Goal: Transaction & Acquisition: Obtain resource

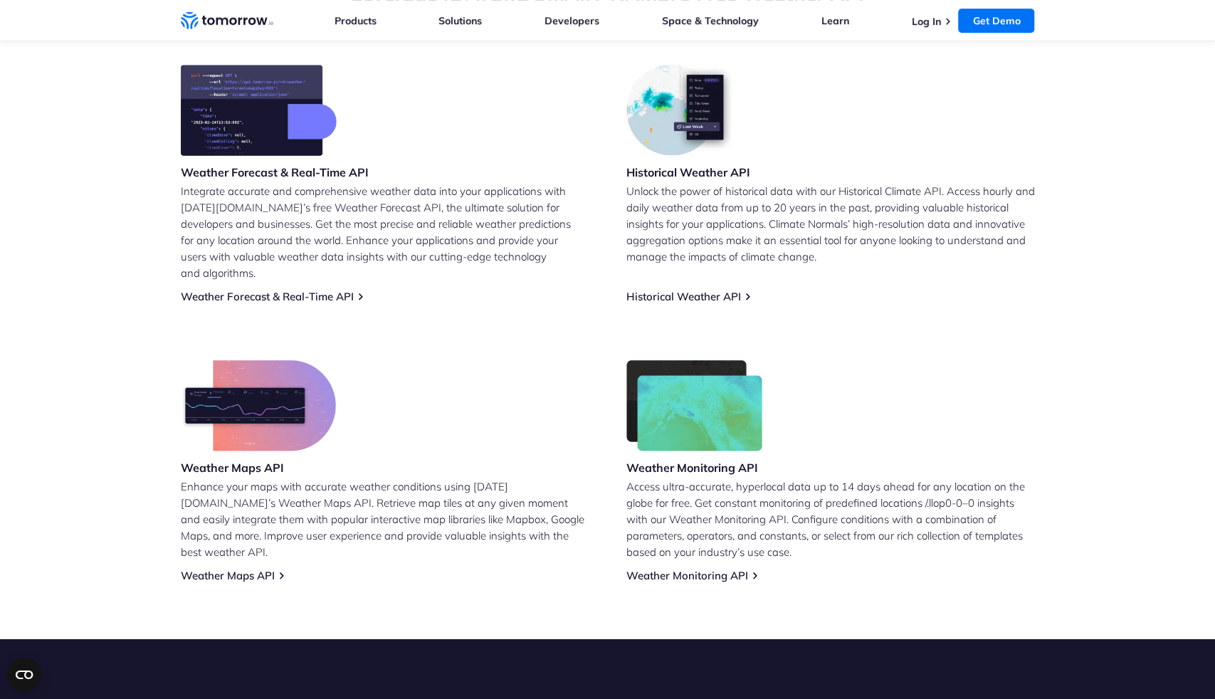
scroll to position [592, 0]
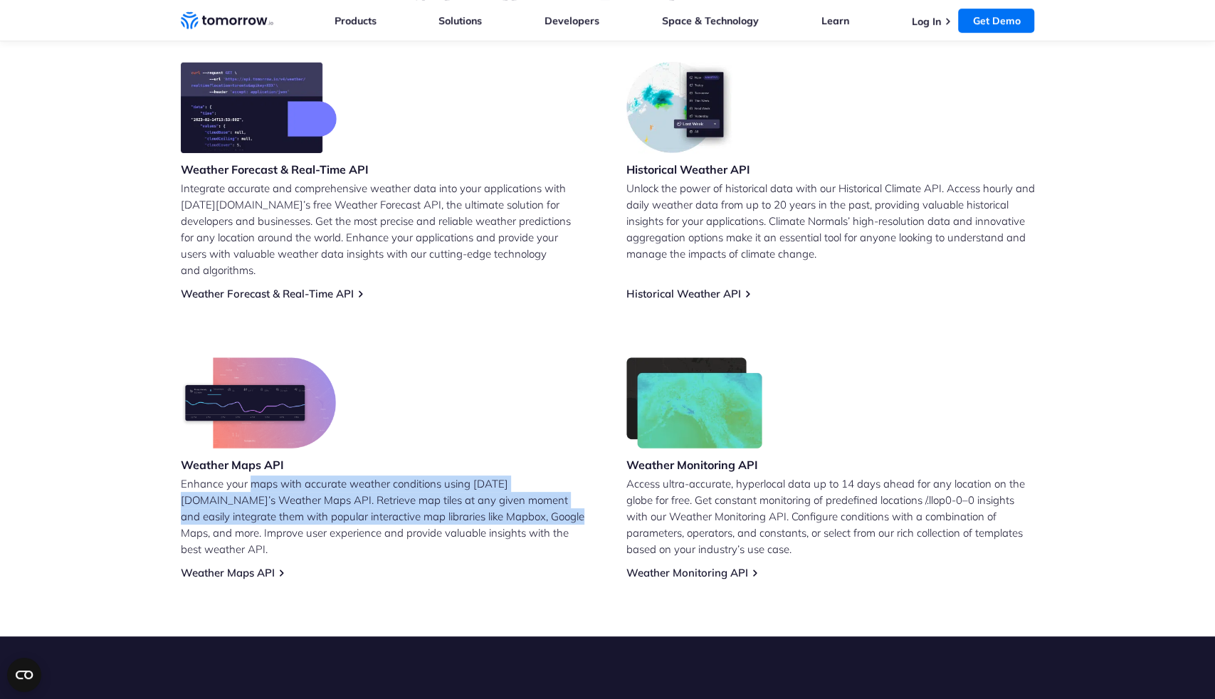
drag, startPoint x: 271, startPoint y: 469, endPoint x: 476, endPoint y: 496, distance: 206.8
click at [476, 496] on p "Enhance your maps with accurate weather conditions using [DATE][DOMAIN_NAME]’s …" at bounding box center [385, 517] width 409 height 82
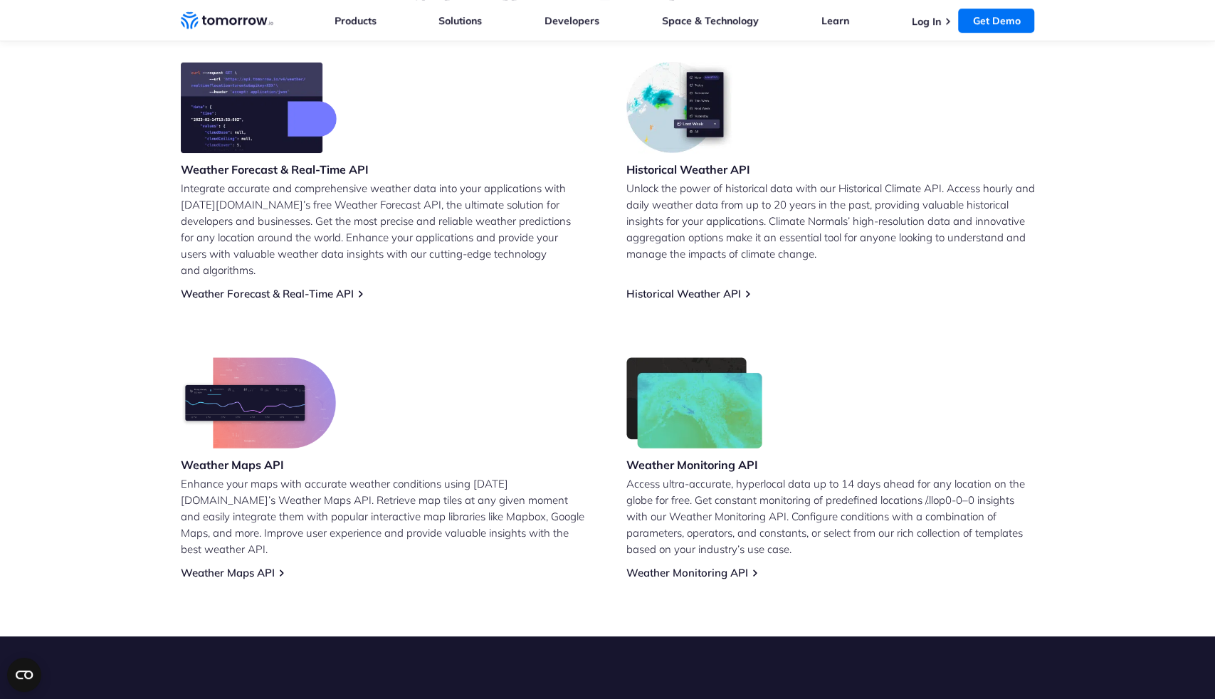
click at [672, 508] on p "Access ultra-accurate, hyperlocal data up to 14 days ahead for any location on …" at bounding box center [831, 517] width 409 height 82
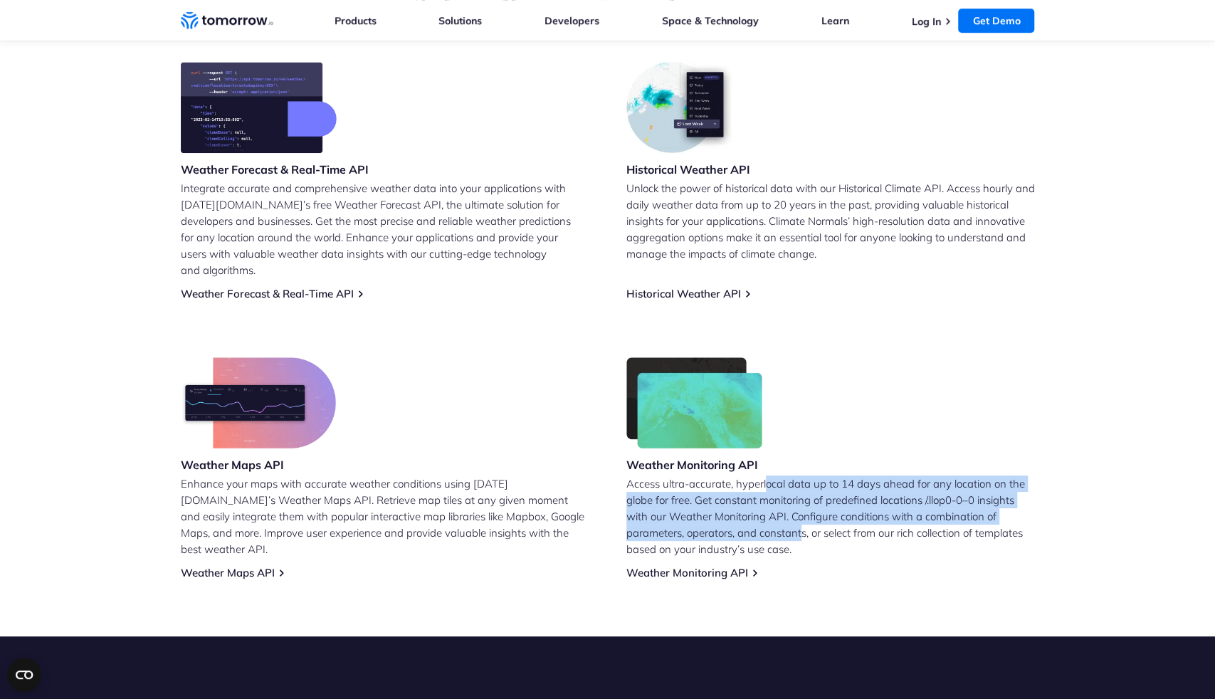
drag, startPoint x: 768, startPoint y: 471, endPoint x: 805, endPoint y: 512, distance: 54.5
click at [805, 512] on p "Access ultra-accurate, hyperlocal data up to 14 days ahead for any location on …" at bounding box center [831, 517] width 409 height 82
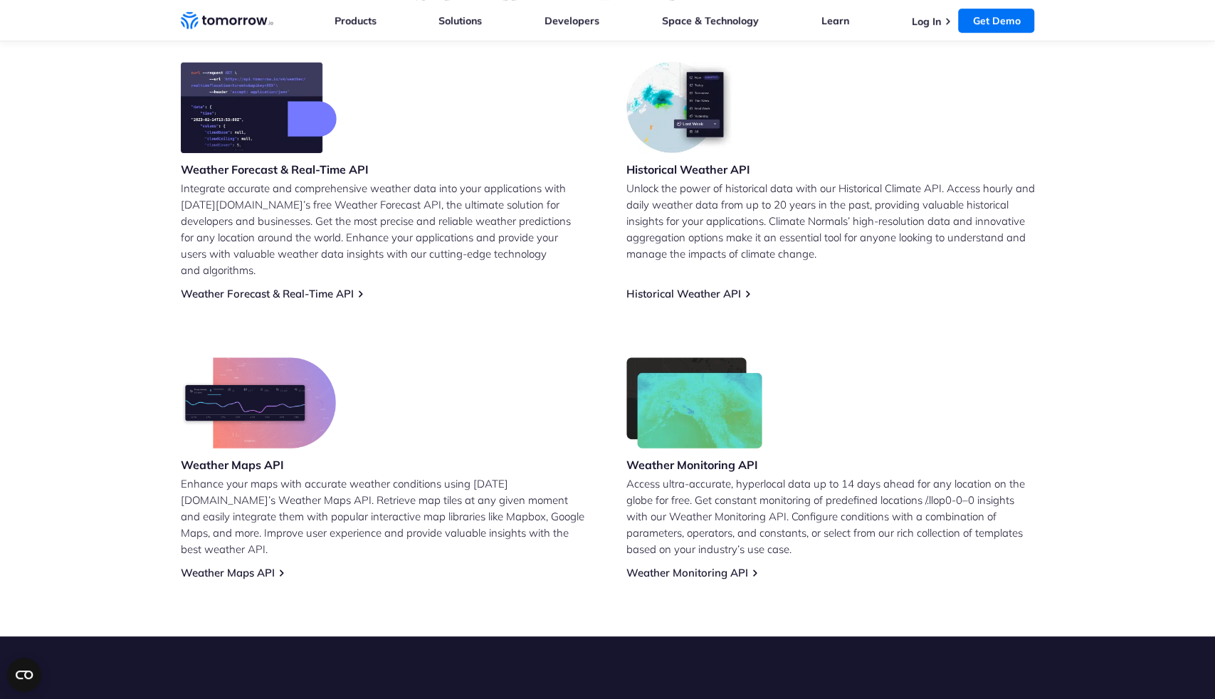
click at [839, 512] on p "Access ultra-accurate, hyperlocal data up to 14 days ahead for any location on …" at bounding box center [831, 517] width 409 height 82
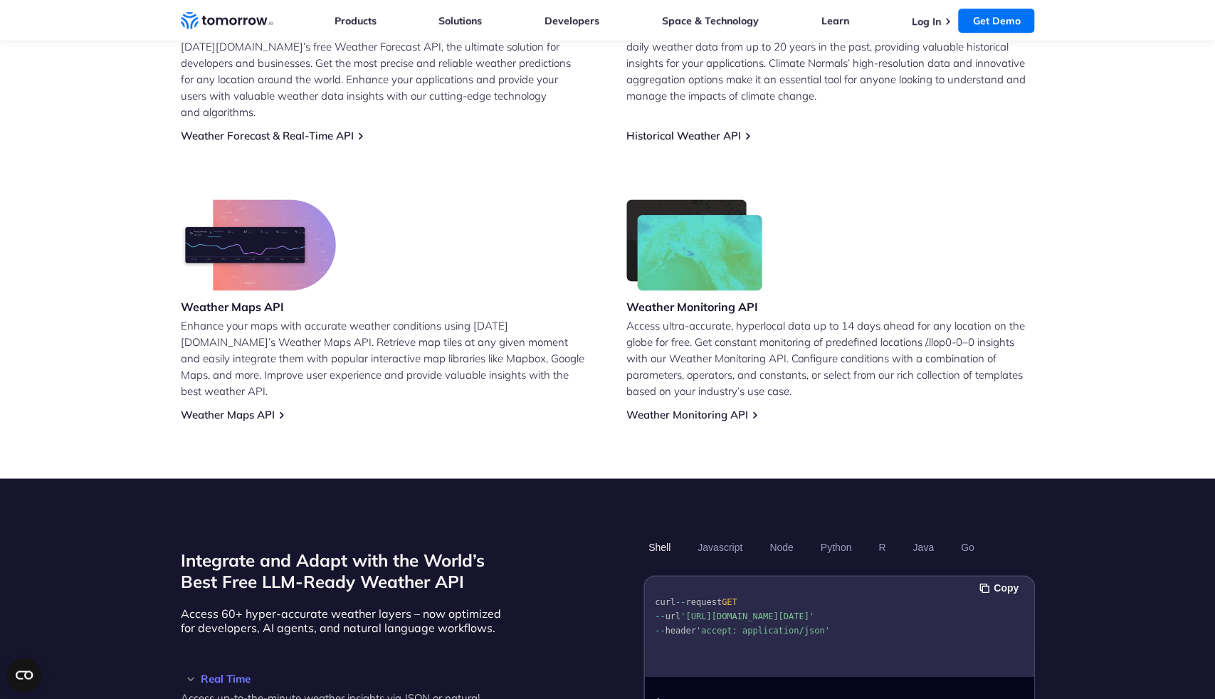
scroll to position [642, 0]
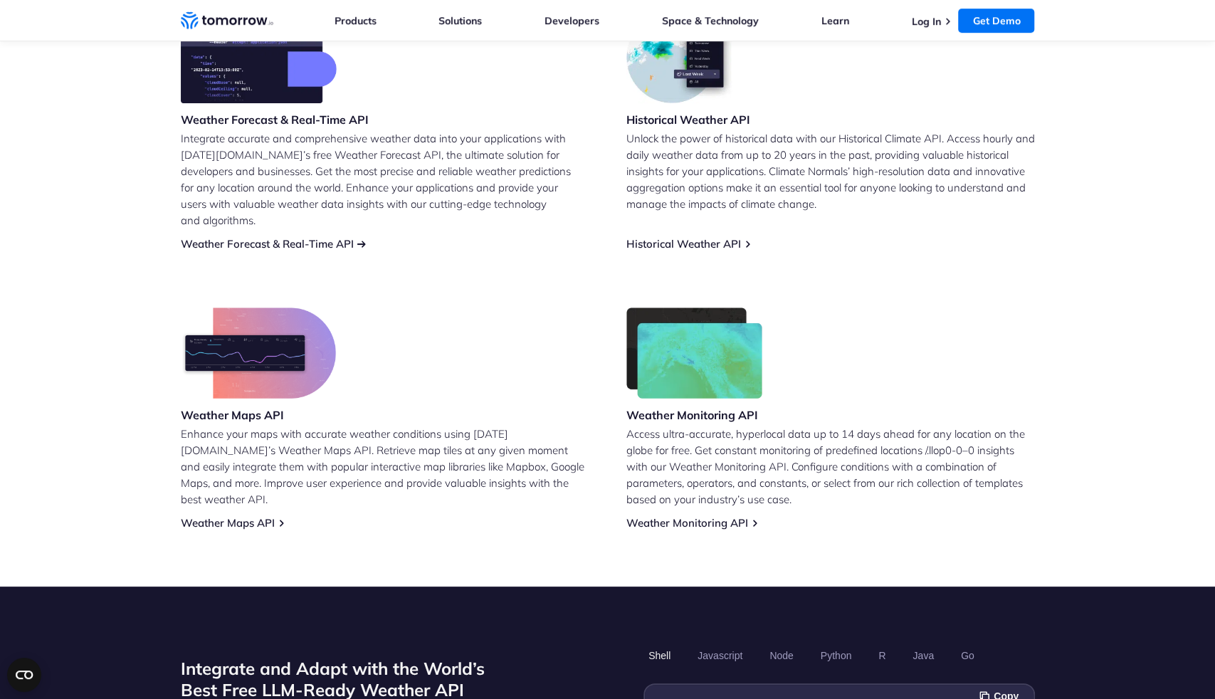
click at [280, 237] on link "Weather Forecast & Real-Time API" at bounding box center [267, 244] width 173 height 14
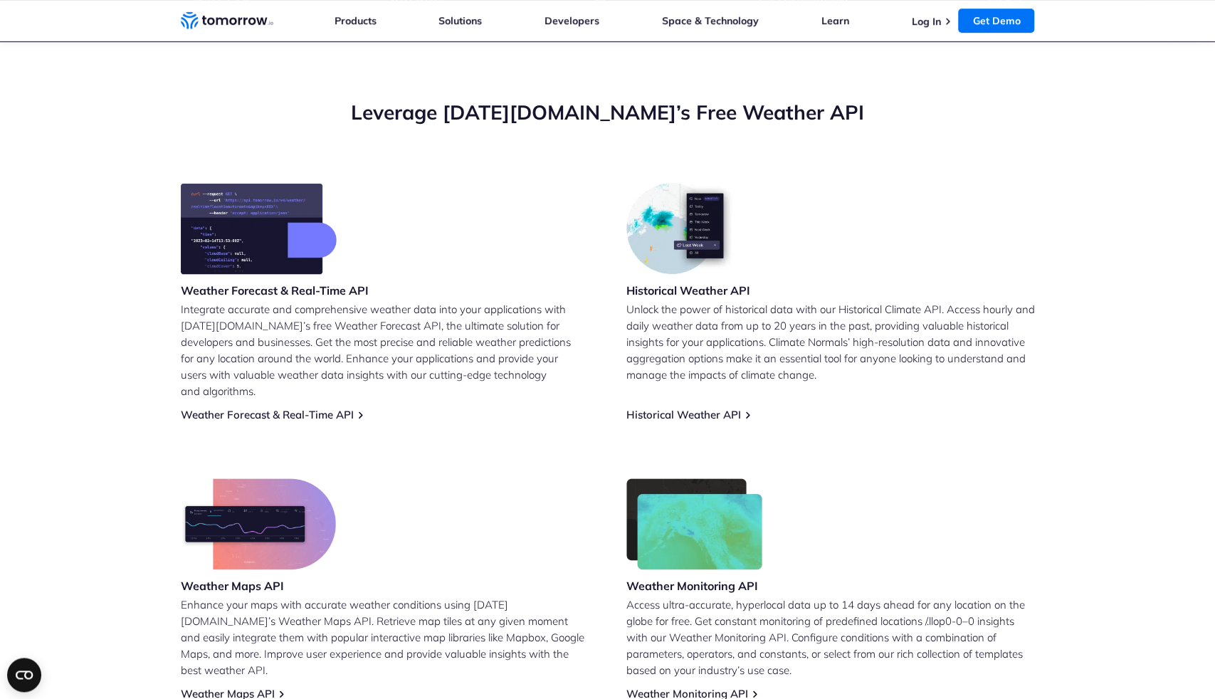
scroll to position [494, 0]
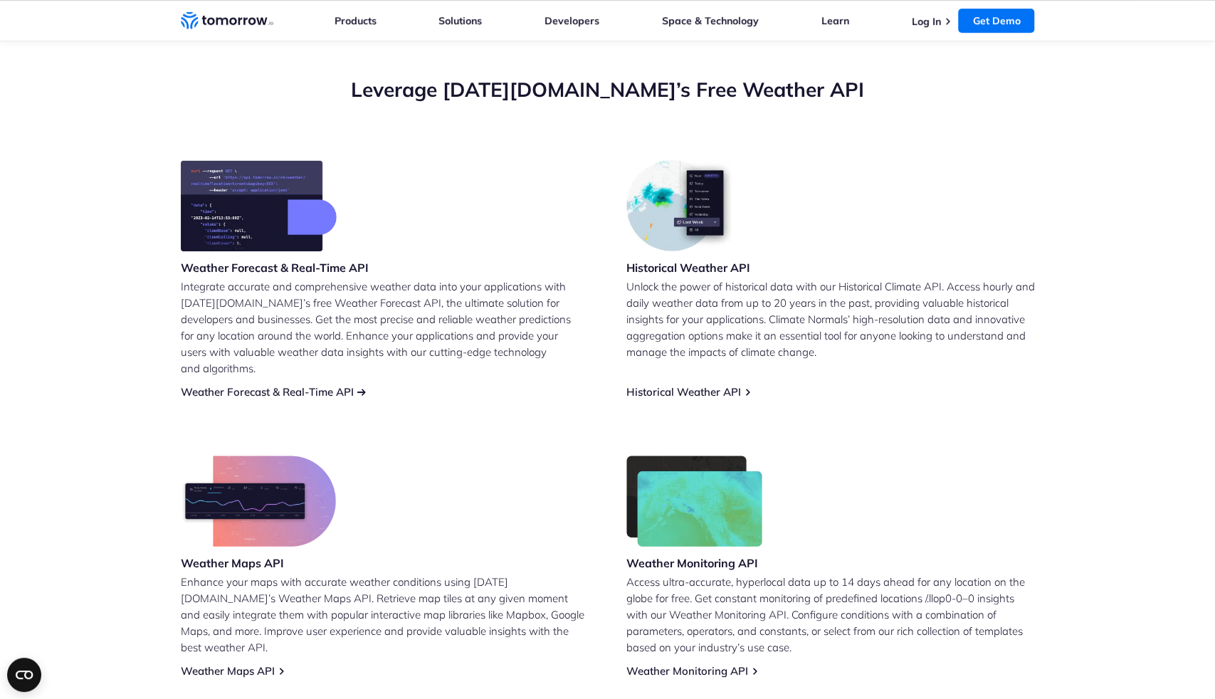
click at [284, 385] on link "Weather Forecast & Real-Time API" at bounding box center [267, 392] width 173 height 14
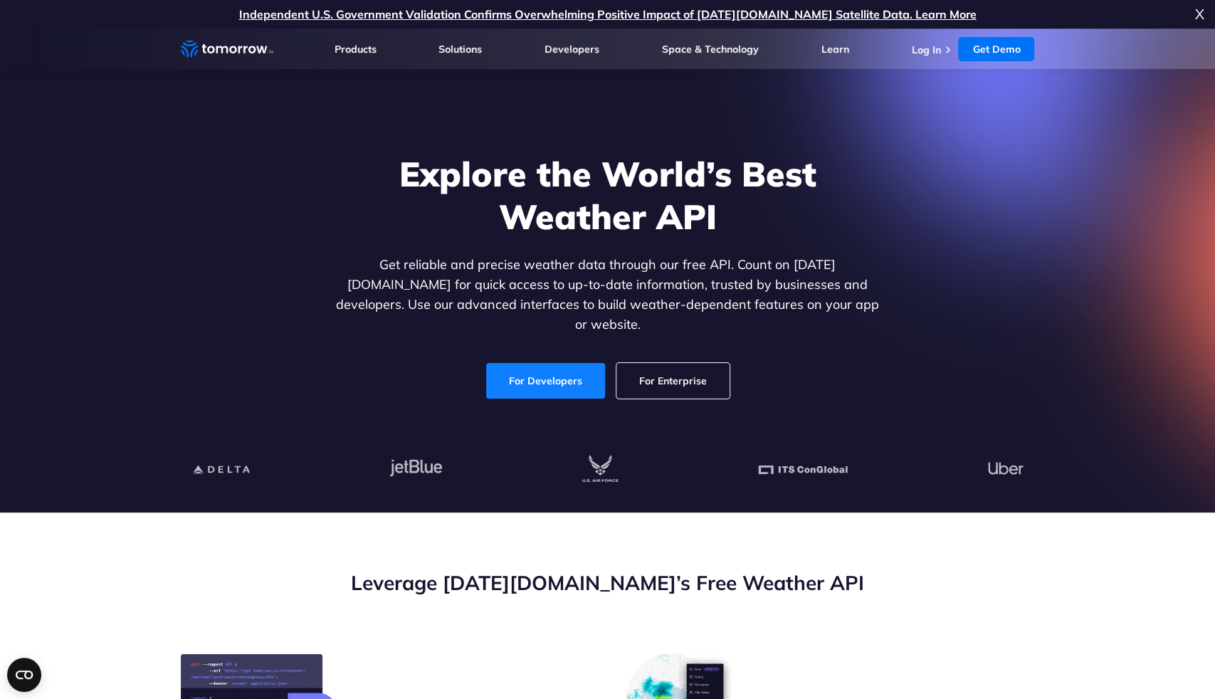
click at [553, 365] on link "For Developers" at bounding box center [545, 381] width 119 height 36
click at [518, 370] on link "For Developers" at bounding box center [545, 381] width 119 height 36
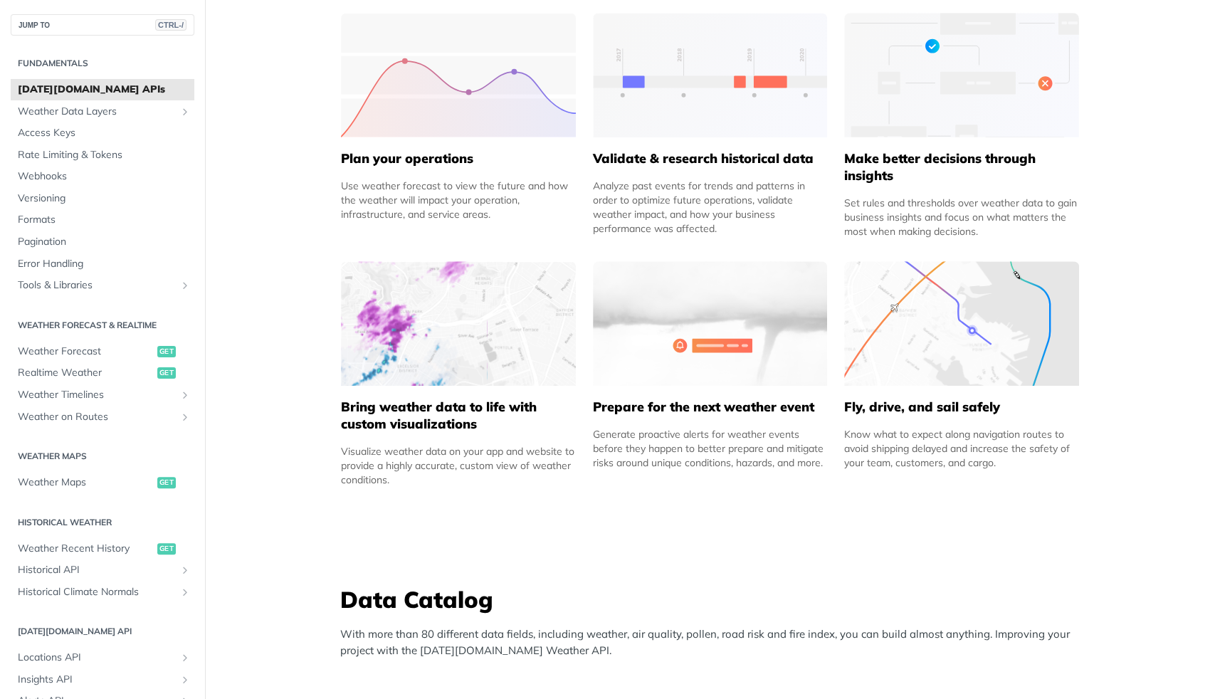
scroll to position [702, 0]
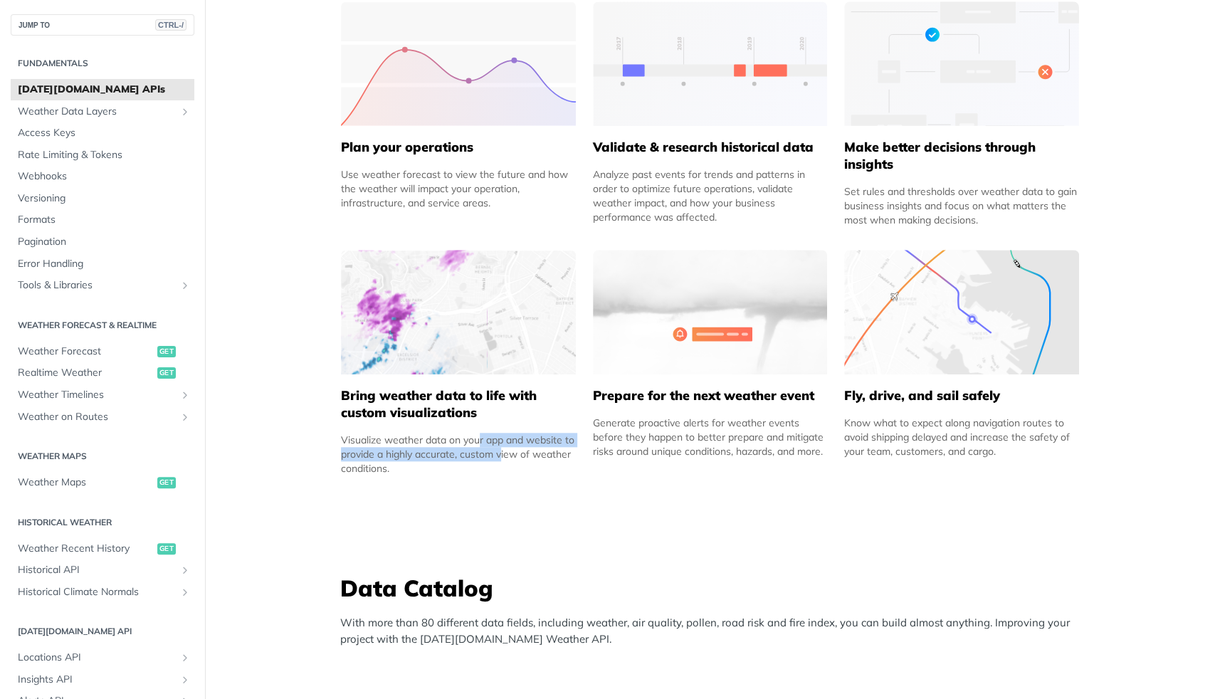
drag, startPoint x: 404, startPoint y: 445, endPoint x: 419, endPoint y: 448, distance: 15.2
click at [421, 448] on div "Visualize weather data on your app and website to provide a highly accurate, cu…" at bounding box center [458, 454] width 235 height 43
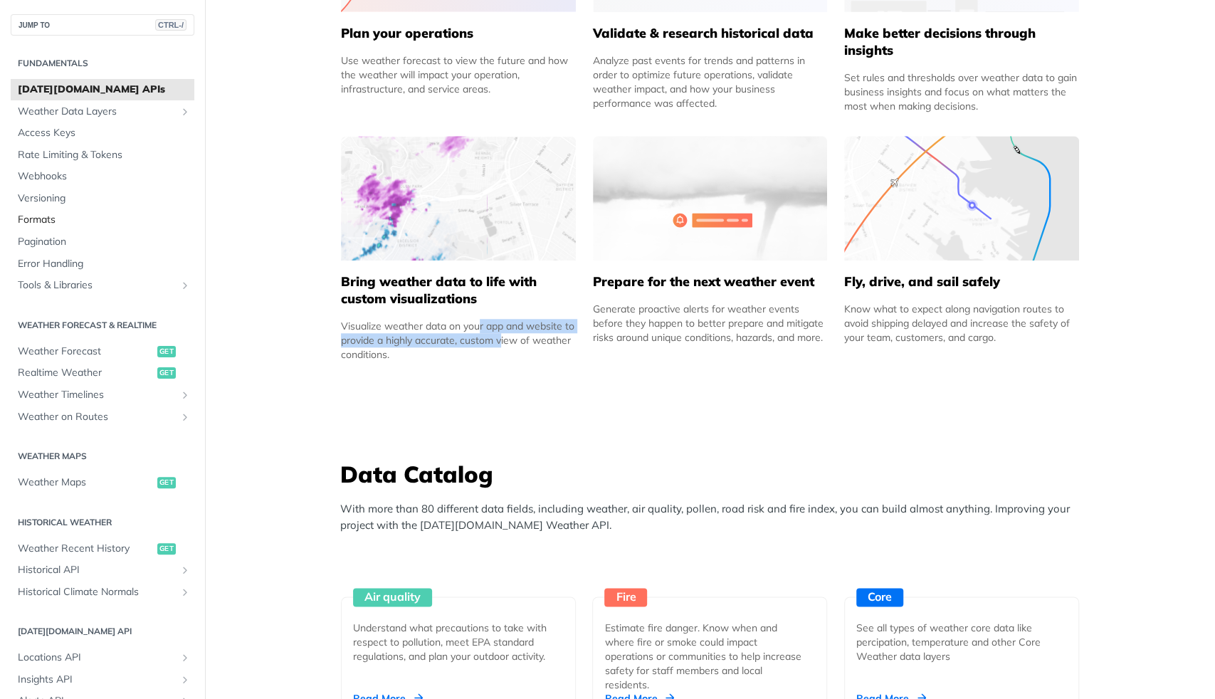
scroll to position [645, 0]
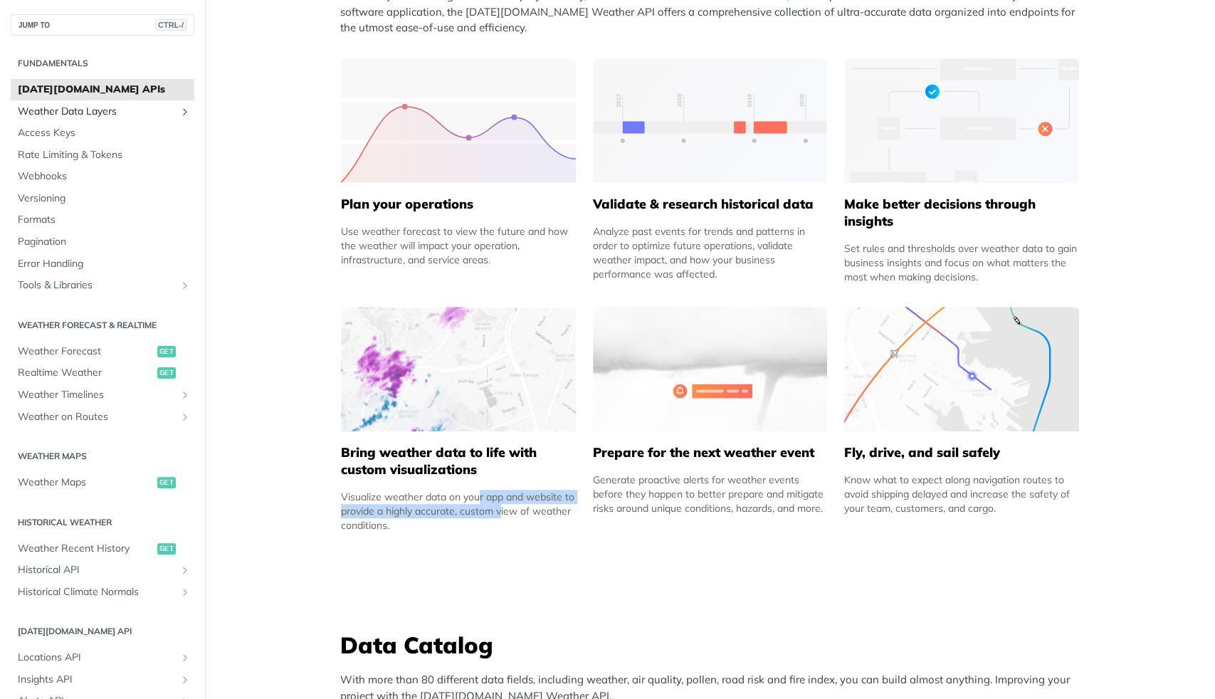
click at [182, 112] on icon "Show subpages for Weather Data Layers" at bounding box center [184, 111] width 11 height 11
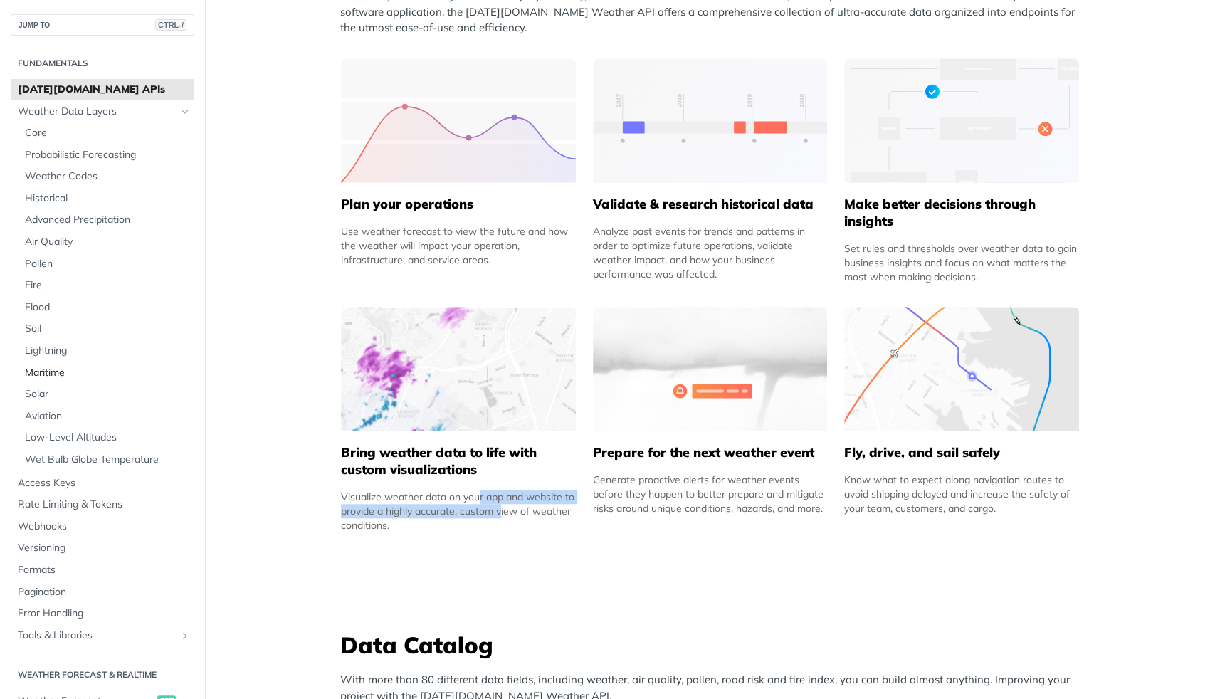
click at [46, 375] on span "Maritime" at bounding box center [108, 373] width 166 height 14
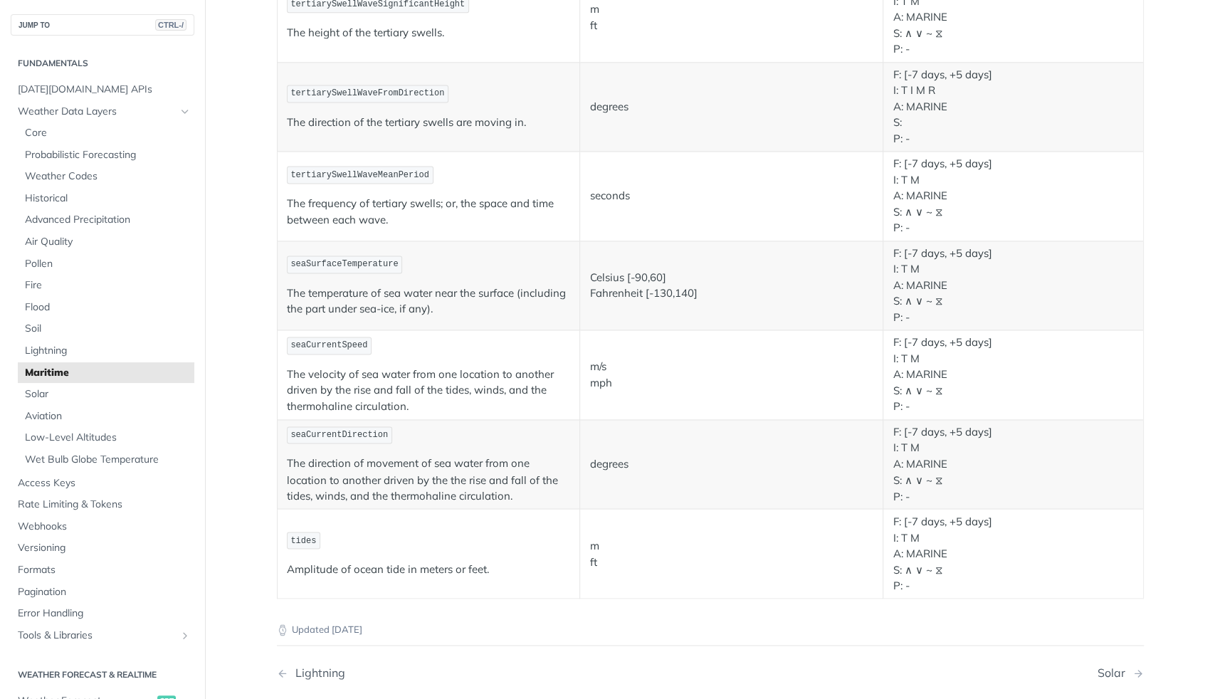
scroll to position [1253, 0]
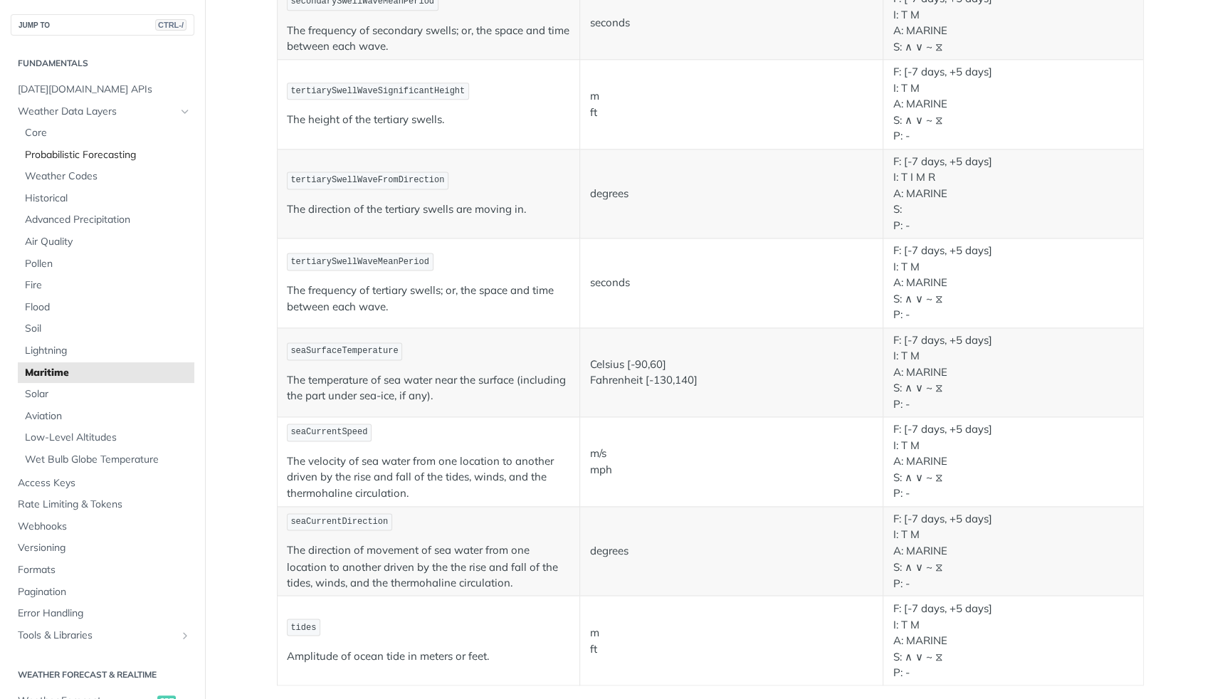
click at [91, 156] on span "Probabilistic Forecasting" at bounding box center [108, 155] width 166 height 14
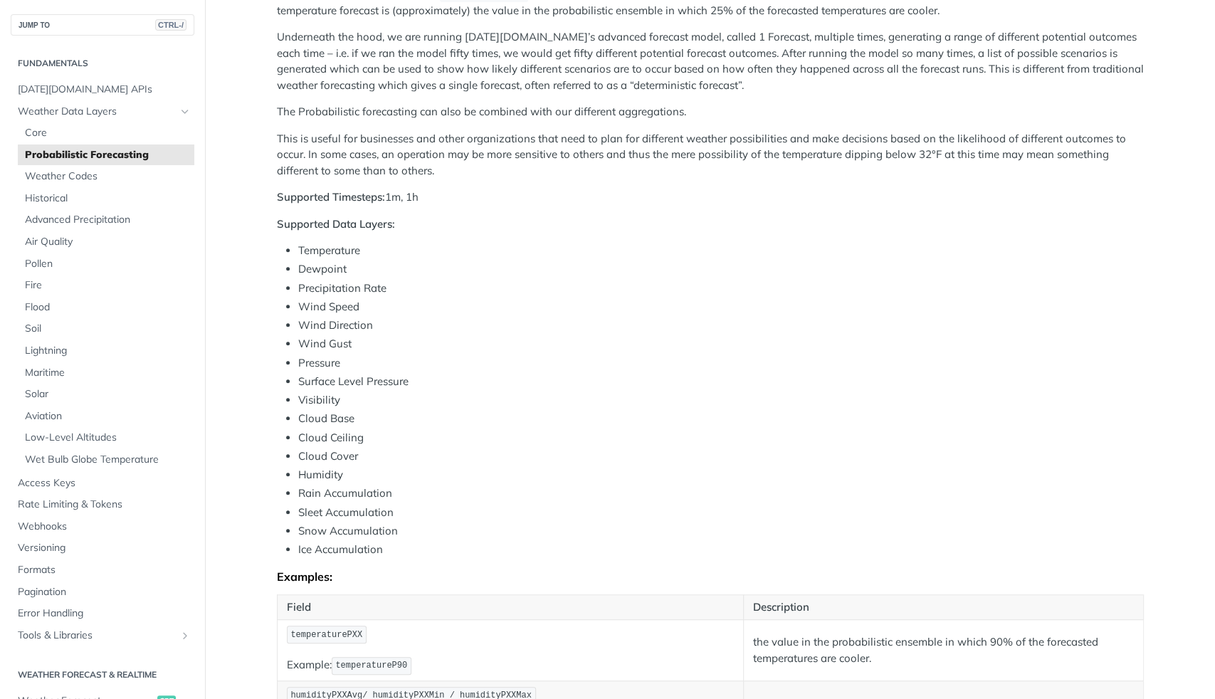
scroll to position [342, 0]
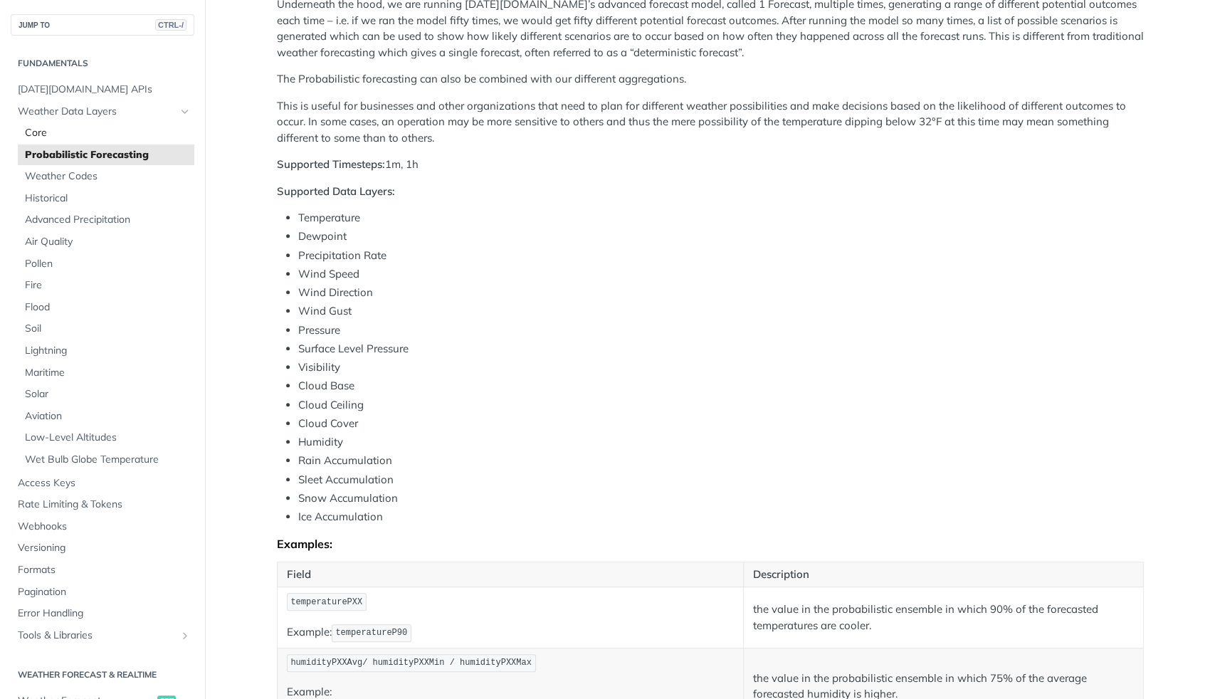
click at [55, 130] on span "Core" at bounding box center [108, 133] width 166 height 14
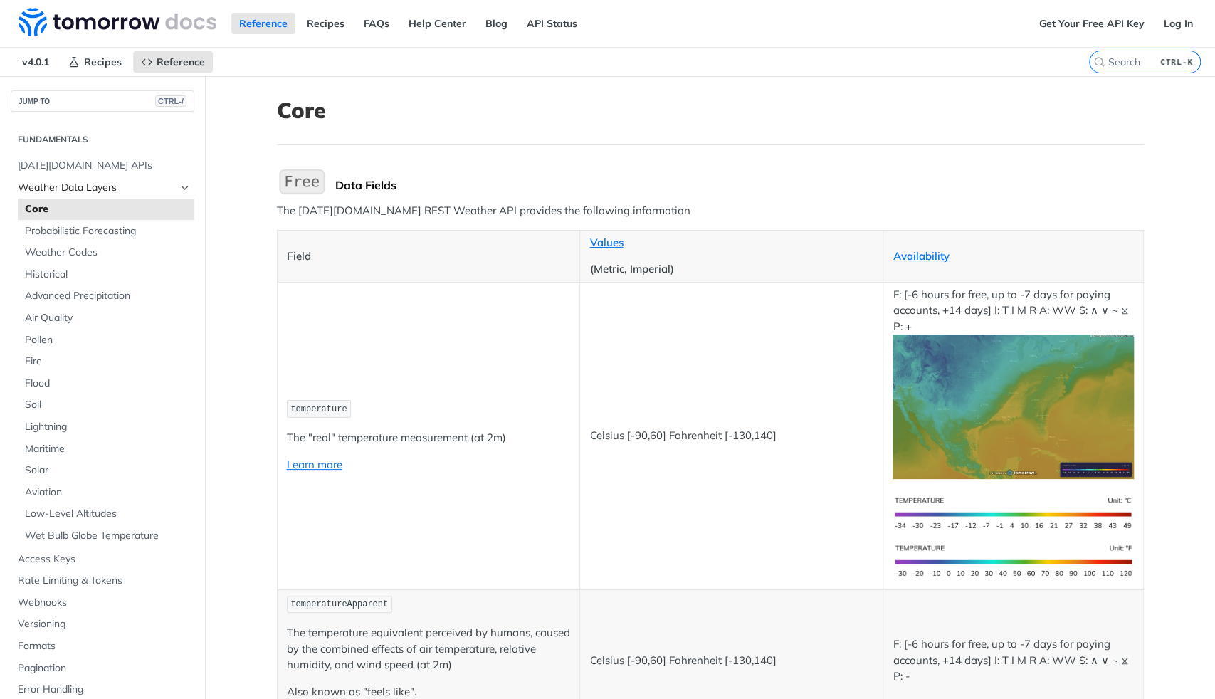
click at [51, 182] on span "Weather Data Layers" at bounding box center [97, 188] width 158 height 14
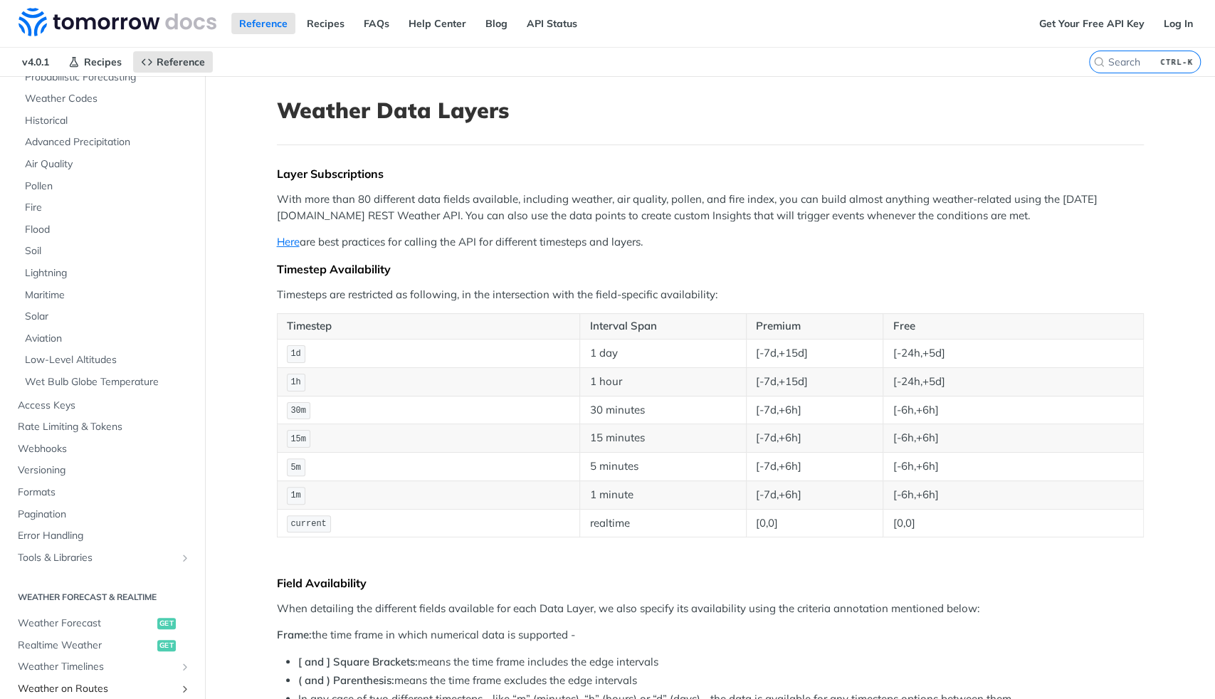
scroll to position [342, 0]
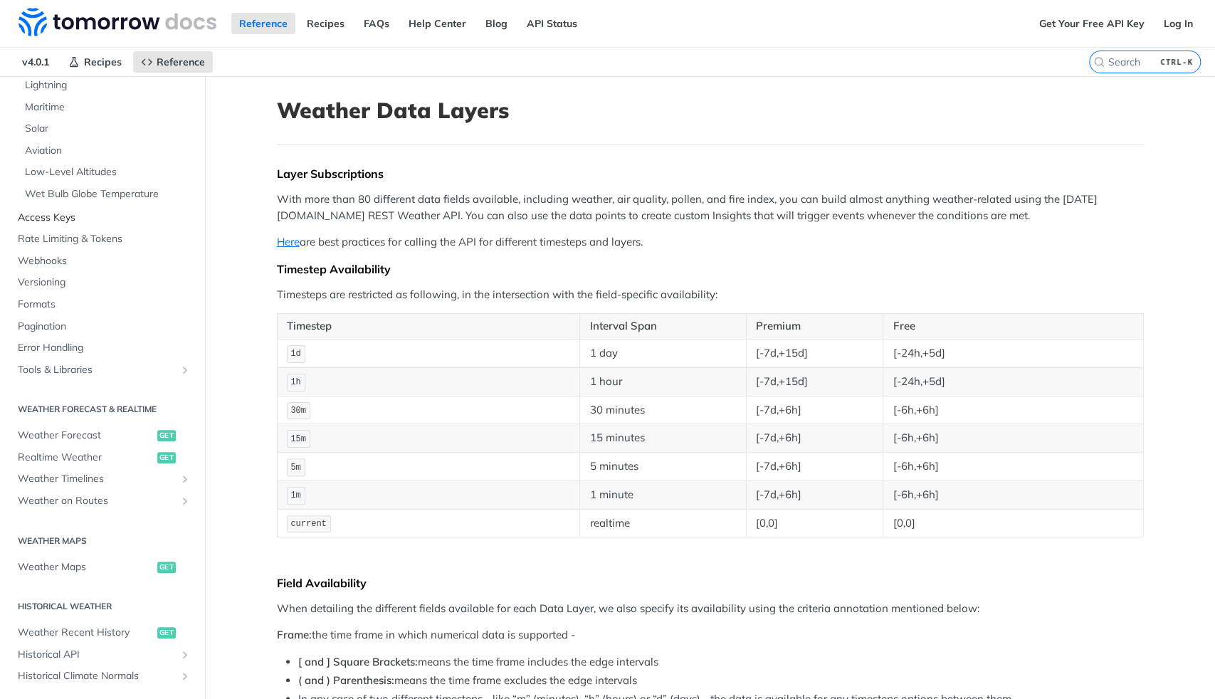
click at [61, 215] on span "Access Keys" at bounding box center [104, 218] width 173 height 14
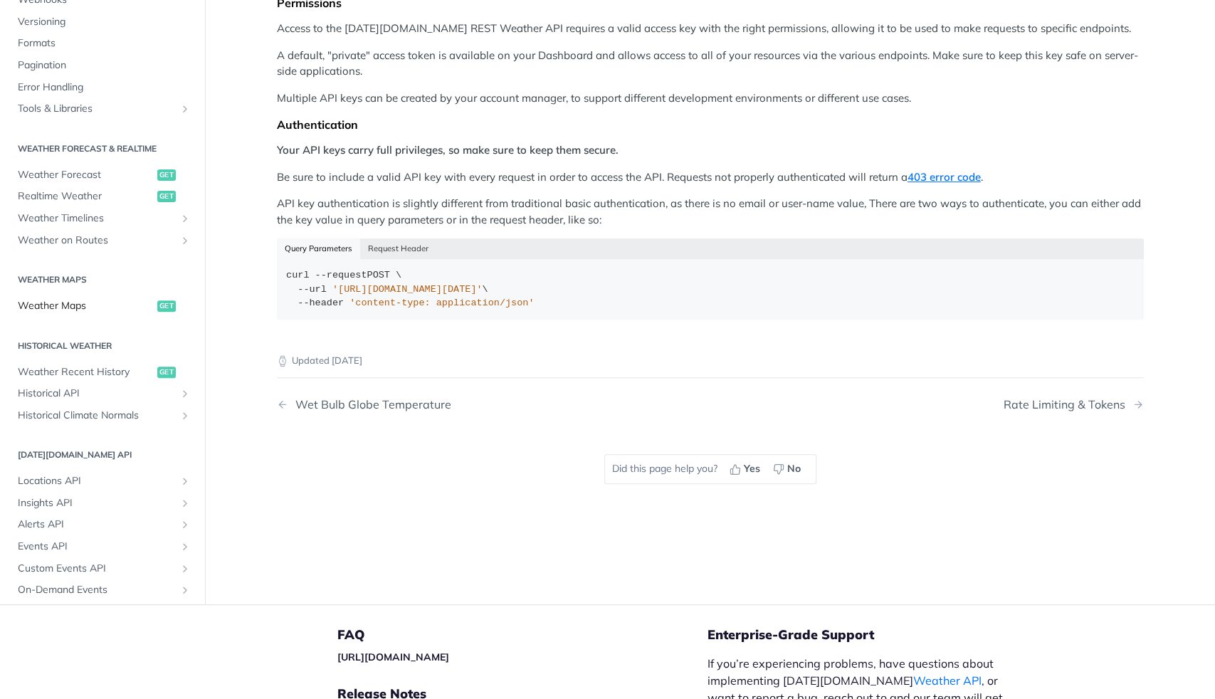
scroll to position [76, 0]
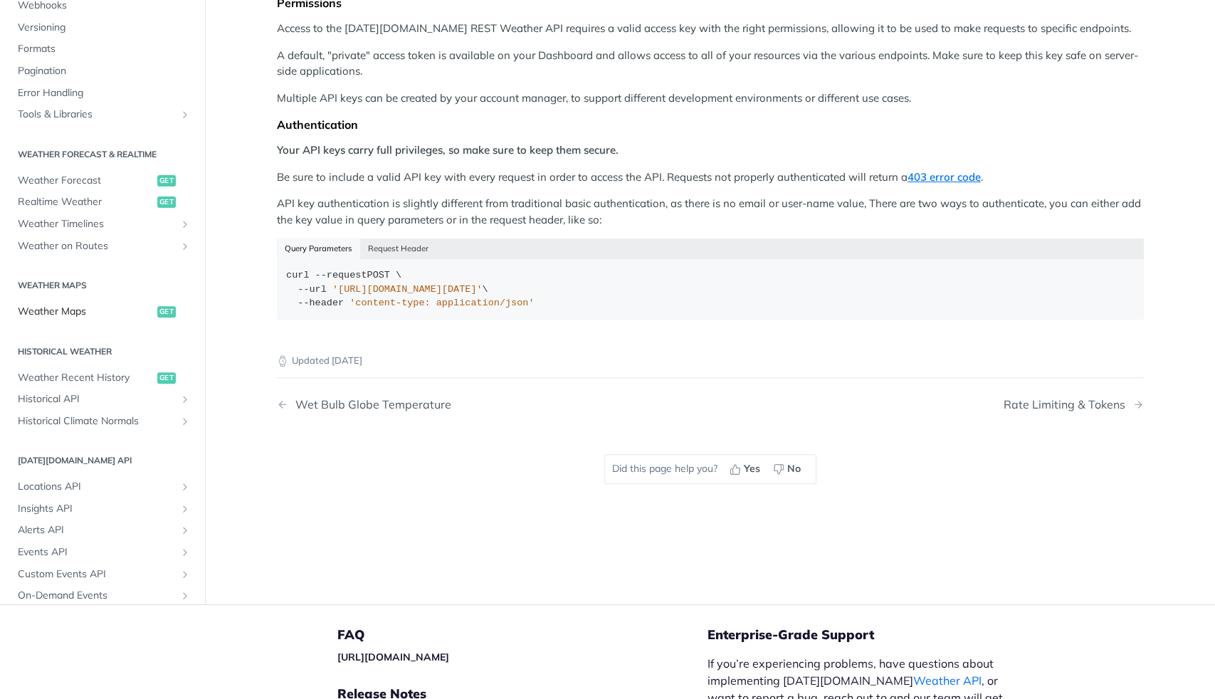
click at [61, 313] on span "Weather Maps" at bounding box center [86, 312] width 136 height 14
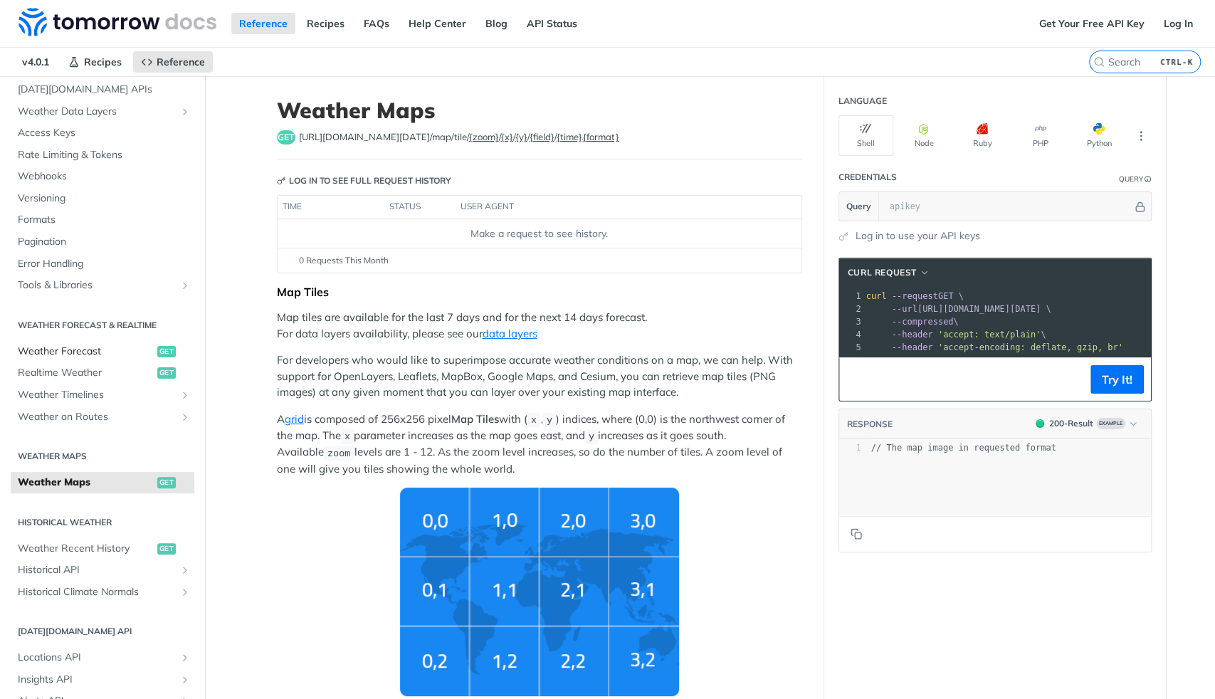
click at [54, 350] on span "Weather Forecast" at bounding box center [86, 352] width 136 height 14
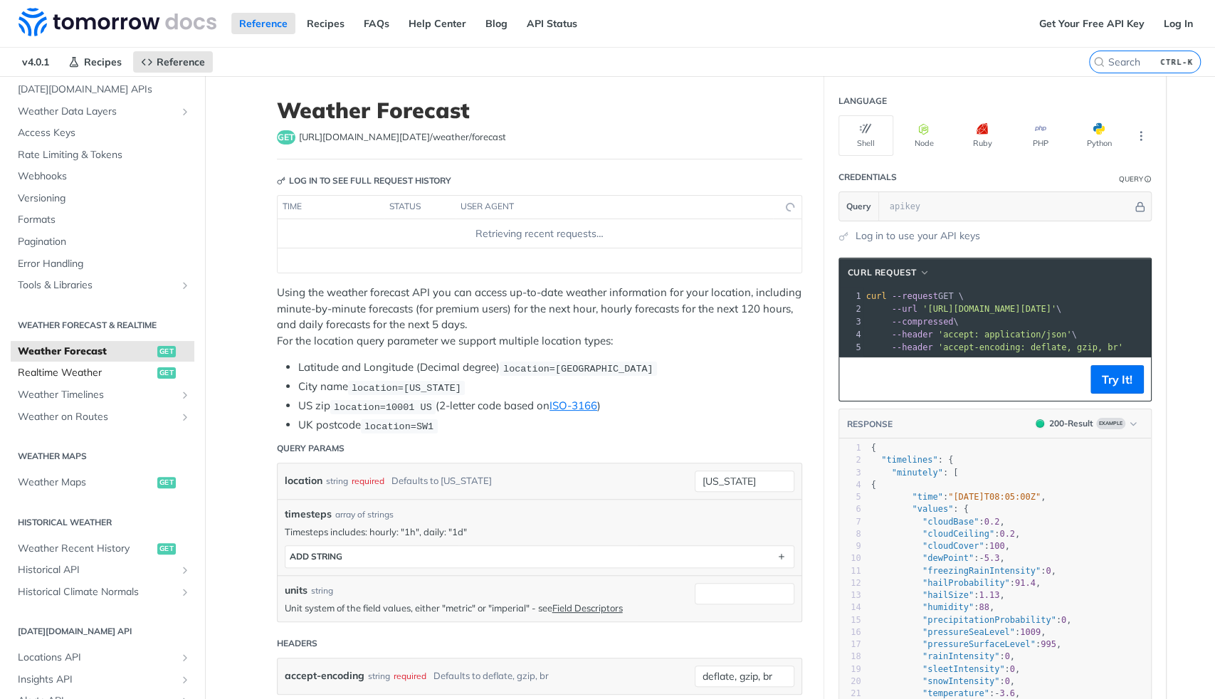
click at [61, 374] on span "Realtime Weather" at bounding box center [86, 373] width 136 height 14
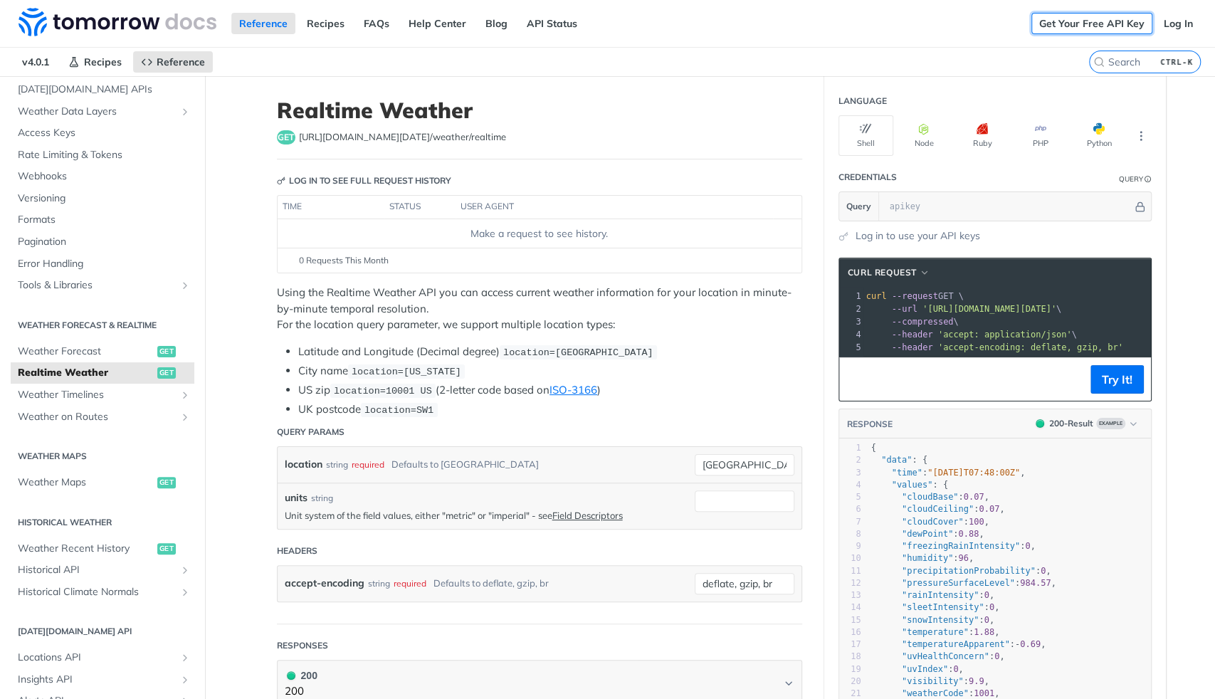
click at [1101, 28] on link "Get Your Free API Key" at bounding box center [1092, 23] width 121 height 21
click at [1059, 21] on link "Get Your Free API Key" at bounding box center [1092, 23] width 121 height 21
click at [1179, 20] on link "Log In" at bounding box center [1178, 23] width 45 height 21
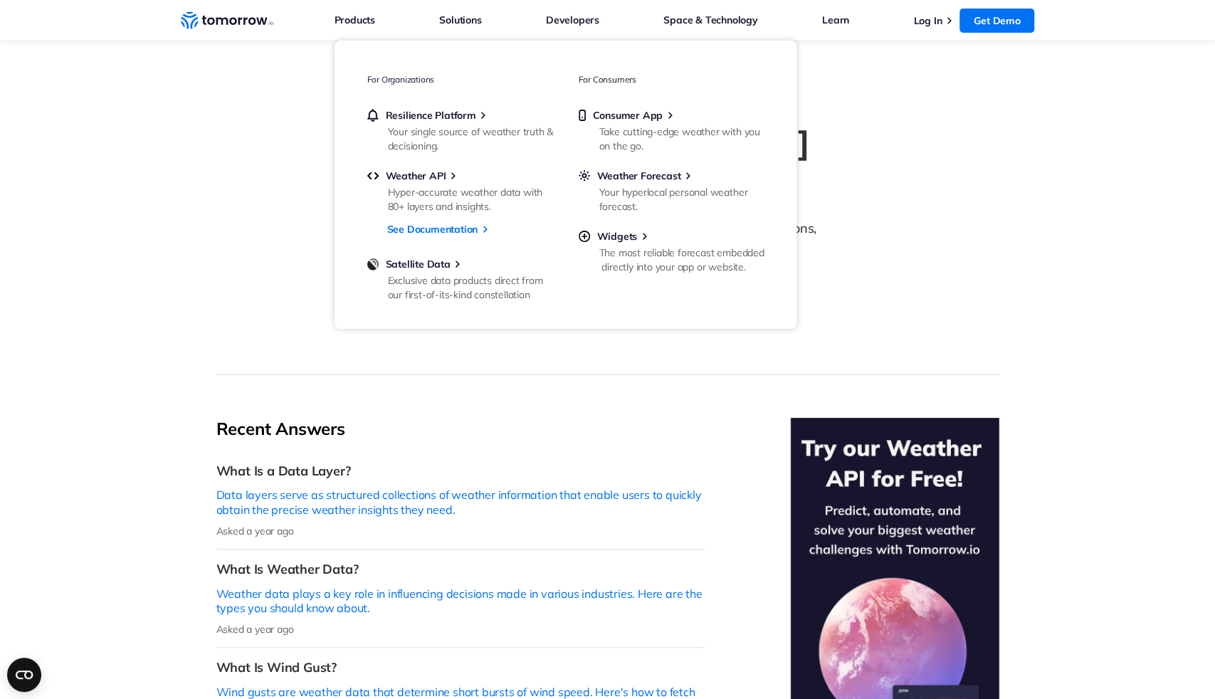
click at [98, 253] on section "Tomorrow.io FAQ Explore expert answers to your weather and climate security que…" at bounding box center [607, 208] width 1215 height 334
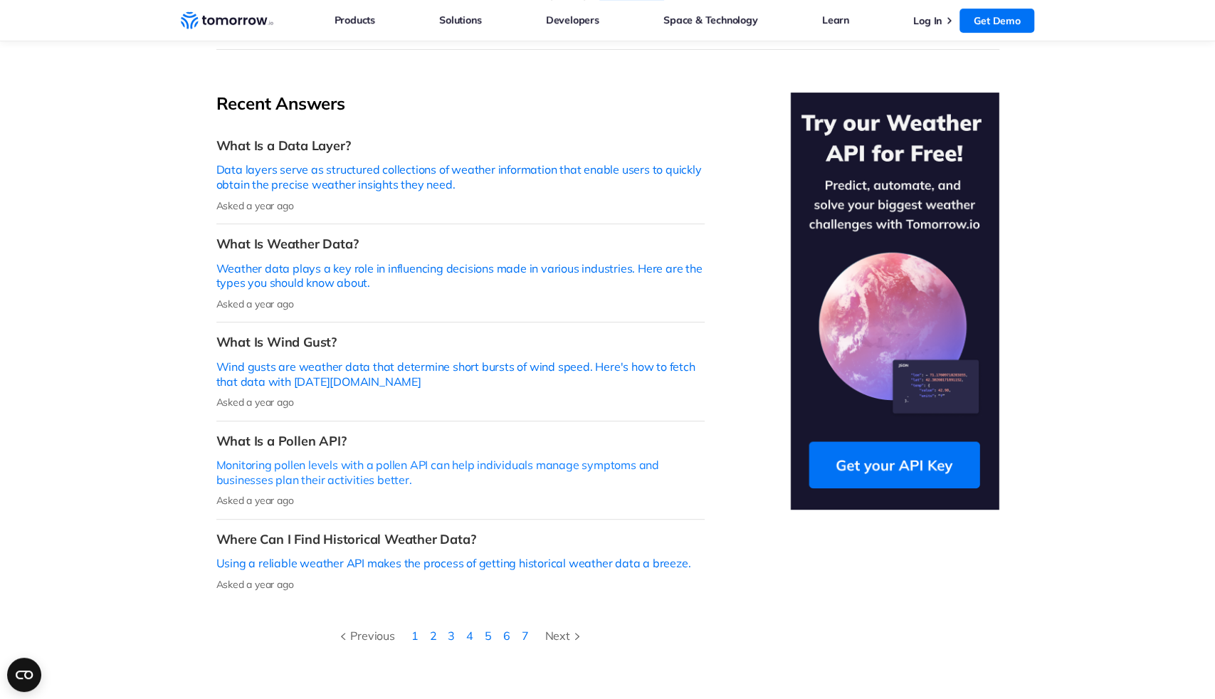
scroll to position [345, 0]
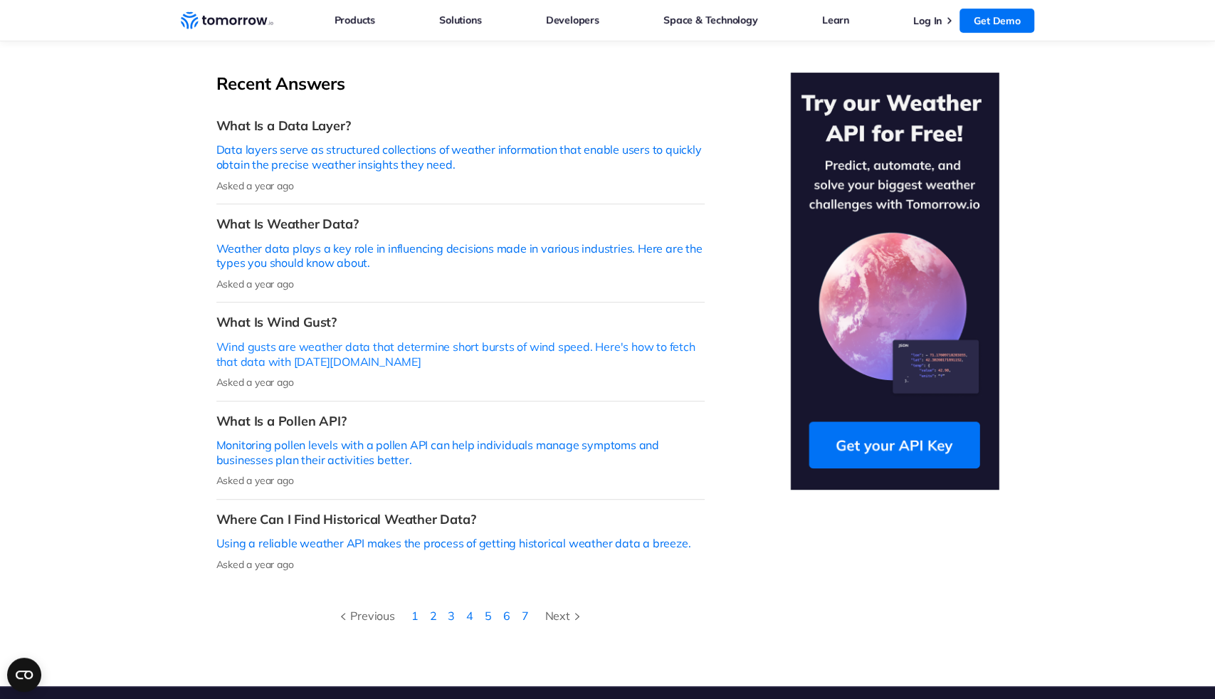
click at [289, 340] on p "Wind gusts are weather data that determine short bursts of wind speed. Here's h…" at bounding box center [460, 355] width 488 height 30
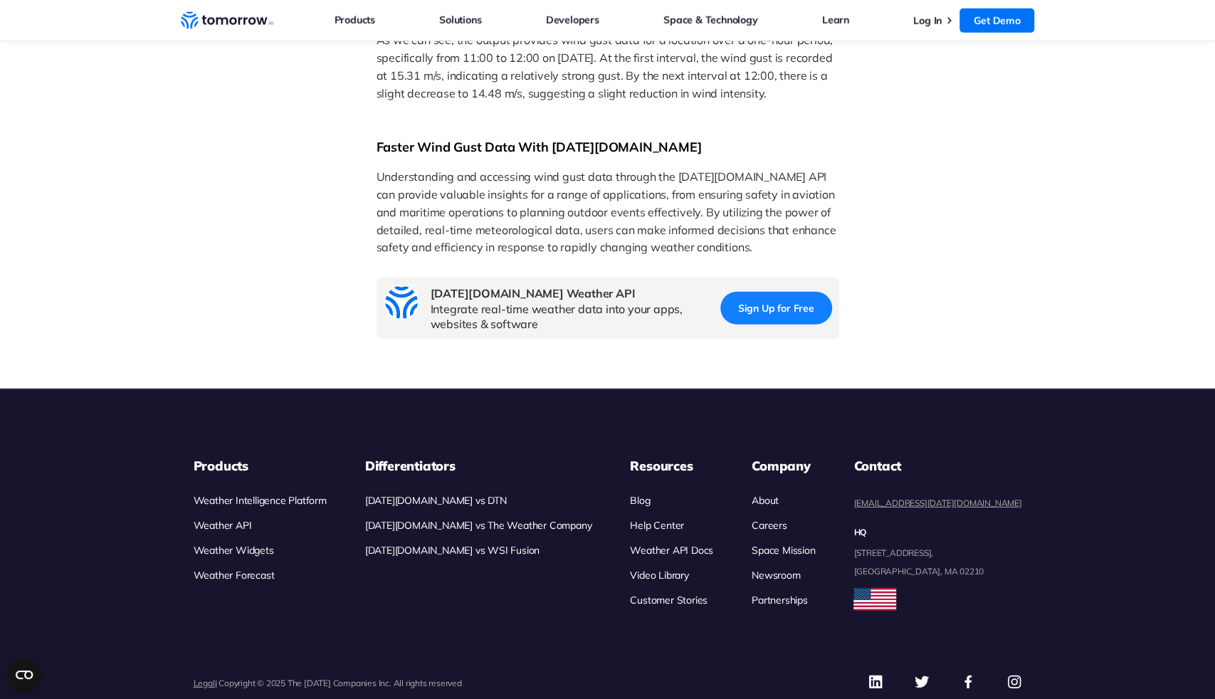
scroll to position [2616, 0]
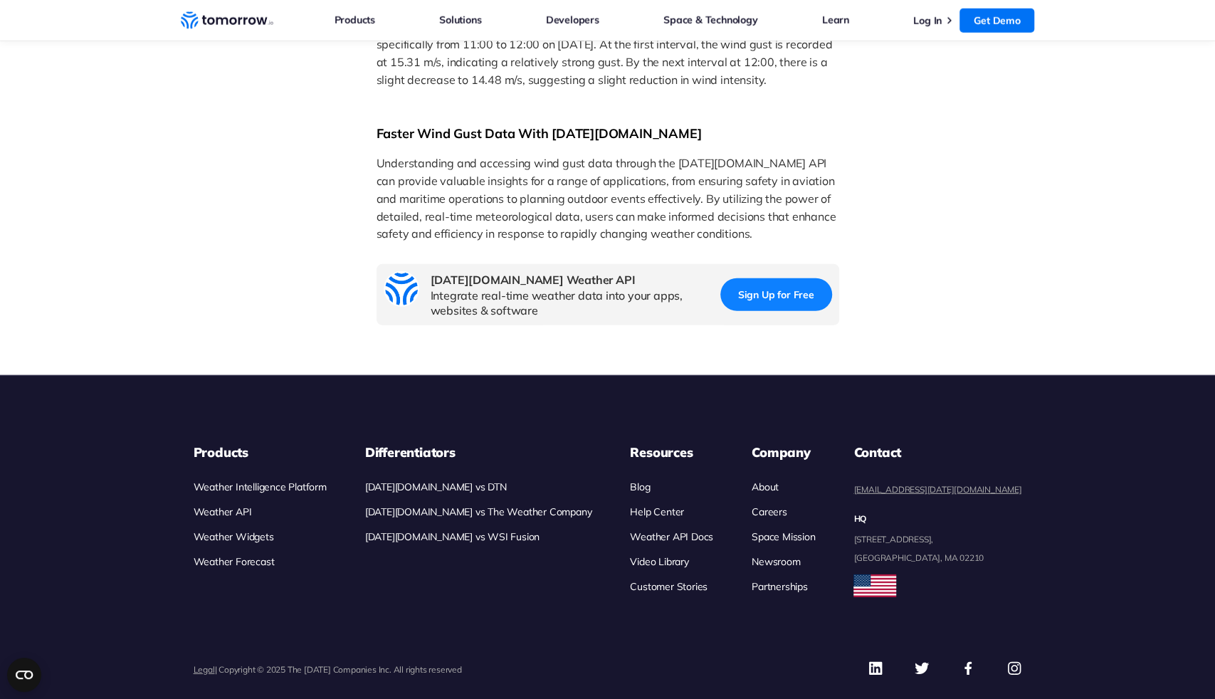
click at [807, 312] on link "Sign Up for Free" at bounding box center [777, 294] width 112 height 33
